Goal: Information Seeking & Learning: Learn about a topic

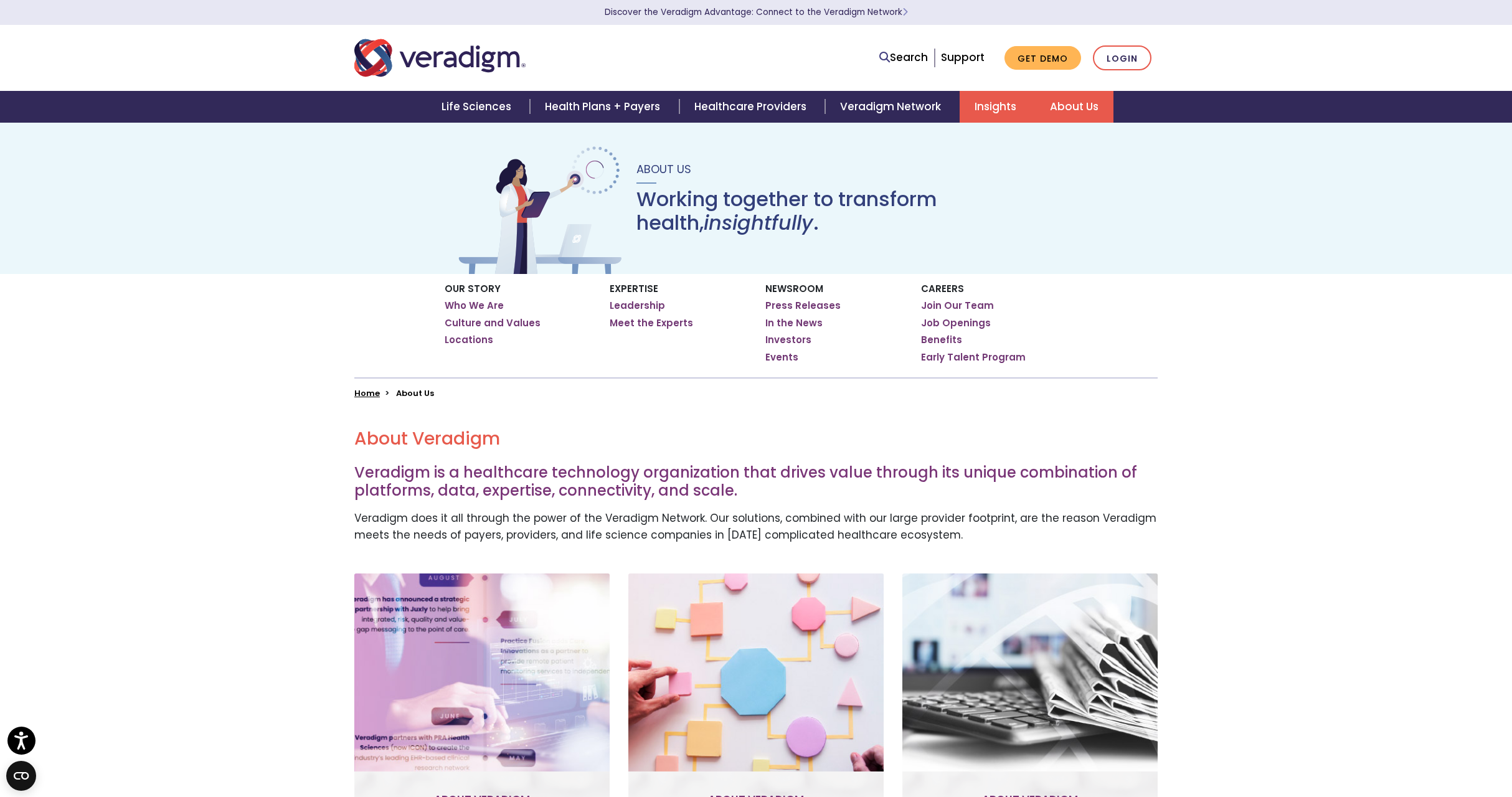
click at [982, 104] on link "Insights" at bounding box center [997, 106] width 75 height 32
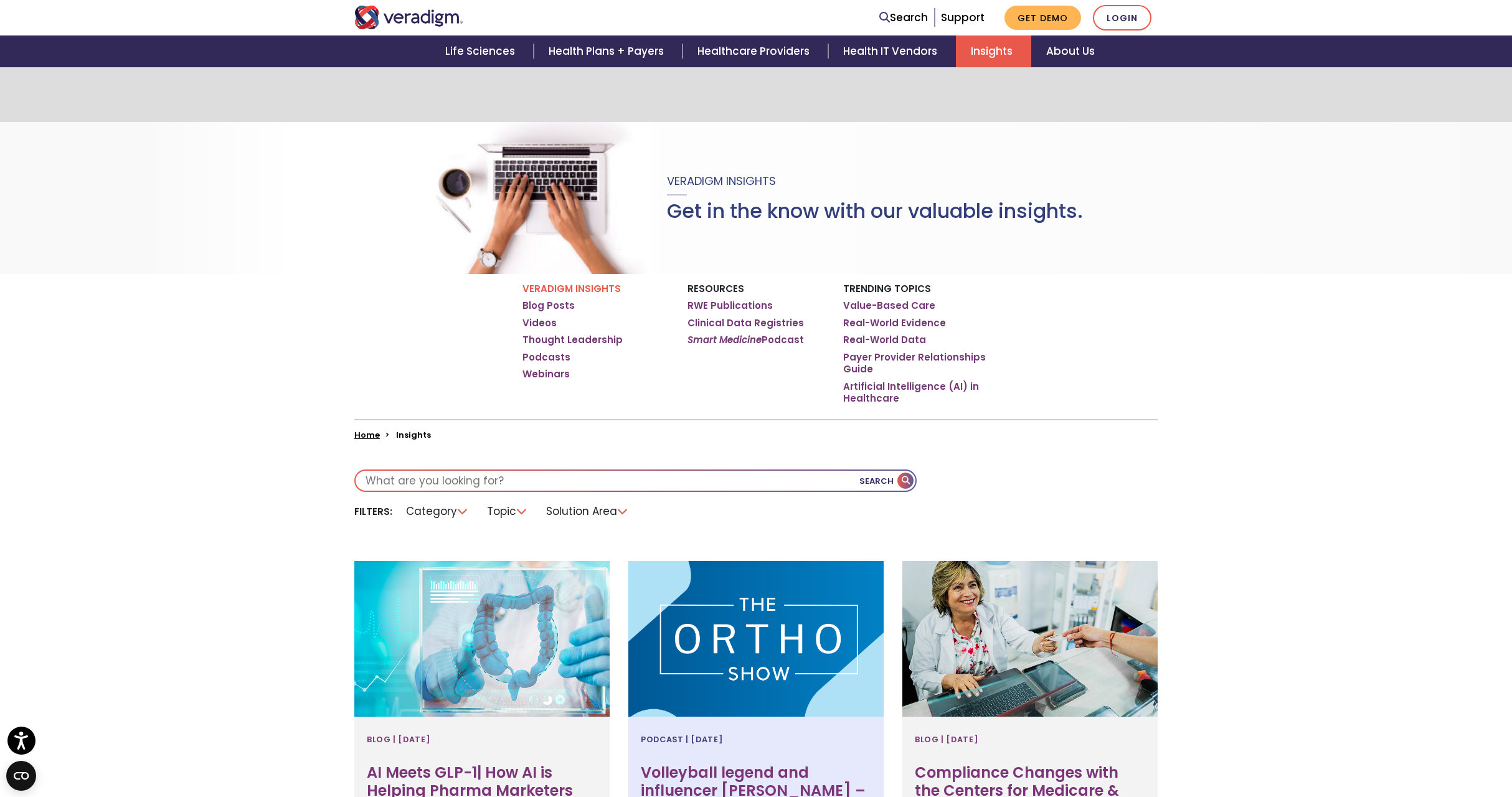
scroll to position [186, 0]
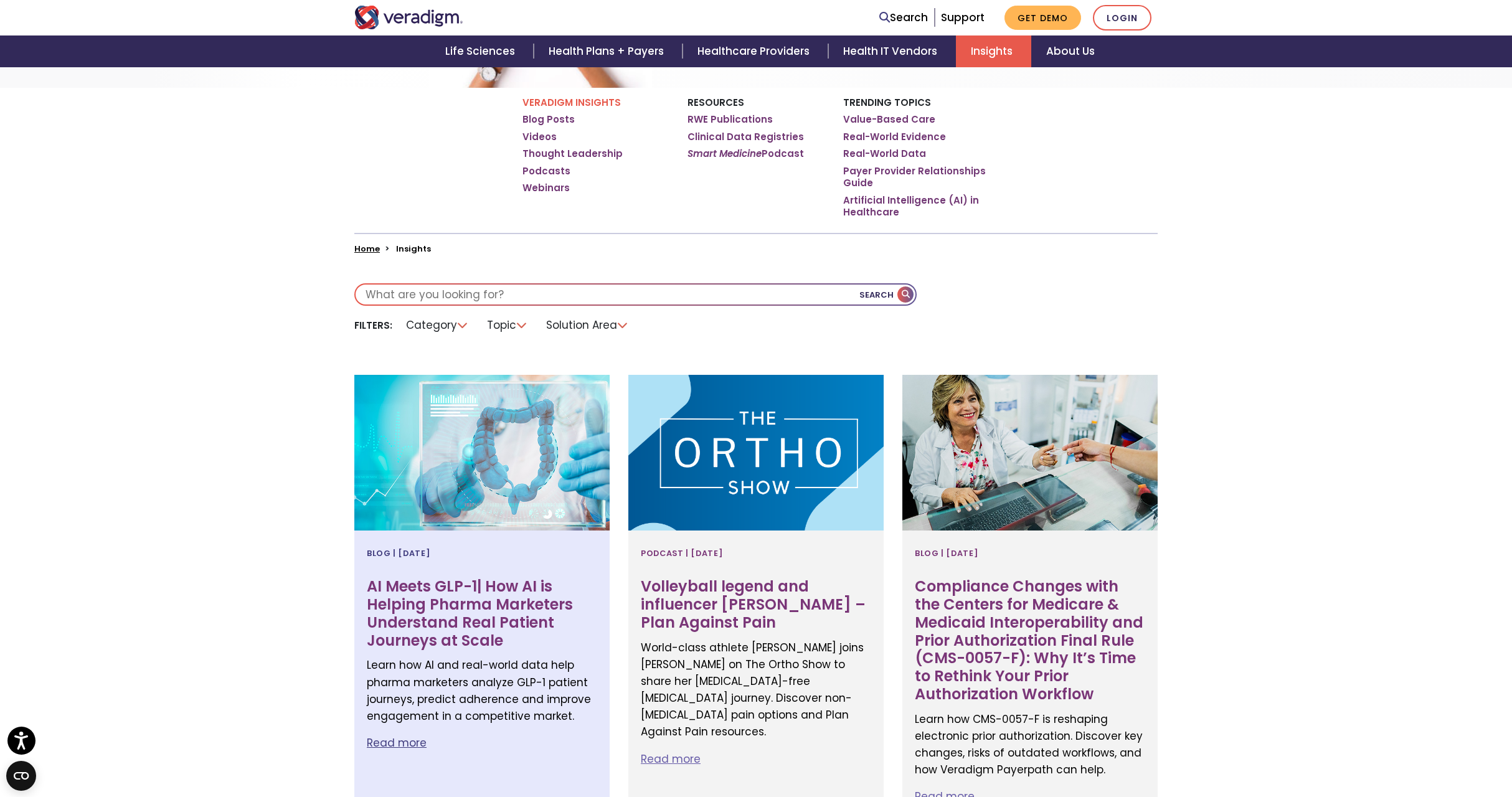
click at [485, 581] on h3 "AI Meets GLP-1| How AI is Helping Pharma Marketers Understand Real Patient Jour…" at bounding box center [482, 613] width 231 height 72
